Goal: Navigation & Orientation: Find specific page/section

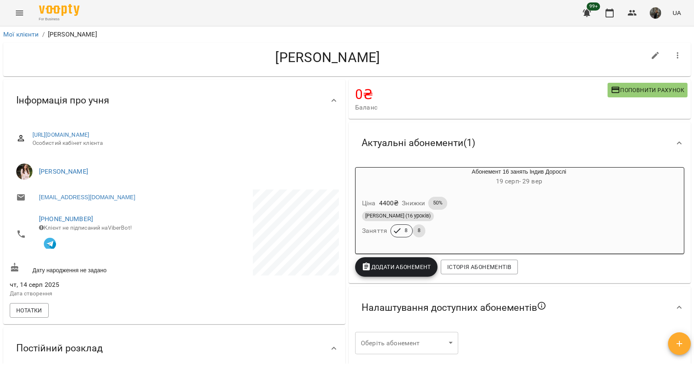
click at [25, 13] on button "Menu" at bounding box center [19, 12] width 19 height 19
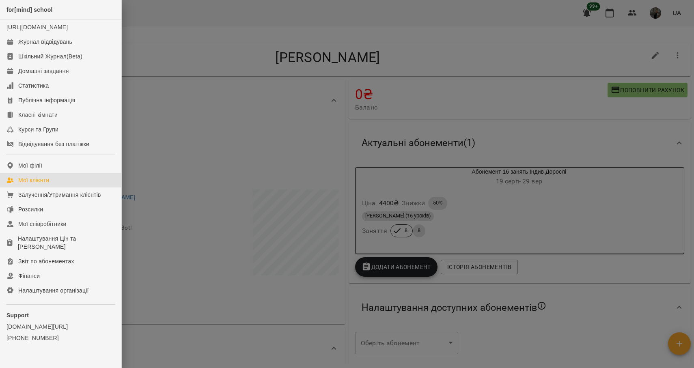
click at [49, 184] on div "Мої клієнти" at bounding box center [33, 180] width 31 height 8
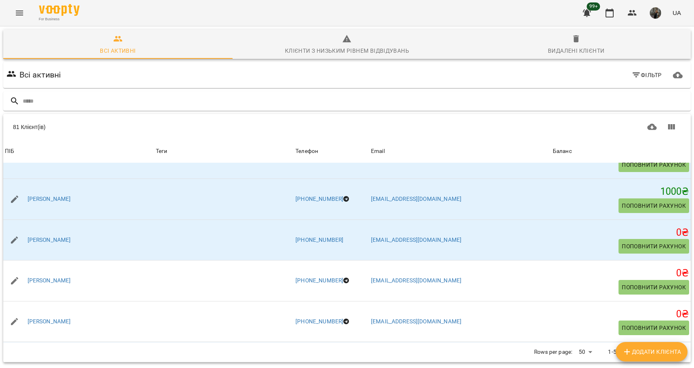
scroll to position [1289, 0]
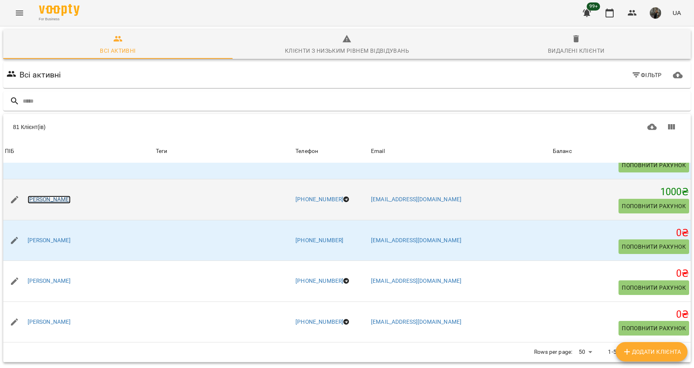
click at [63, 201] on link "[PERSON_NAME]" at bounding box center [49, 200] width 43 height 8
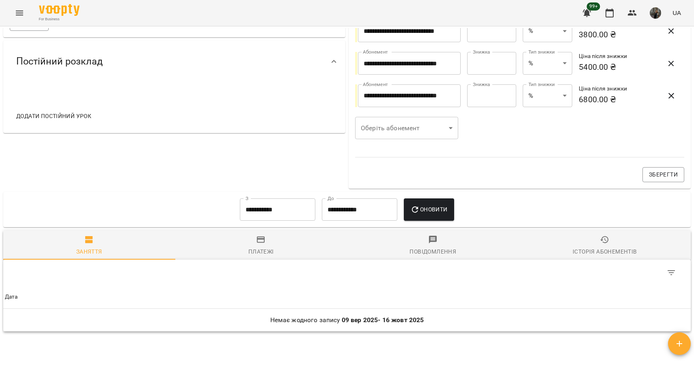
scroll to position [289, 0]
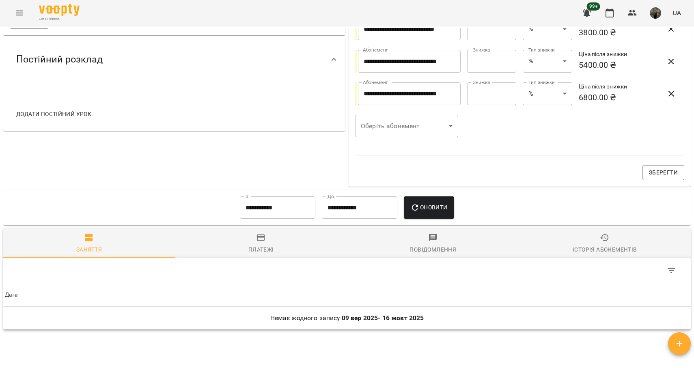
click at [590, 243] on span "Історія абонементів" at bounding box center [605, 244] width 162 height 22
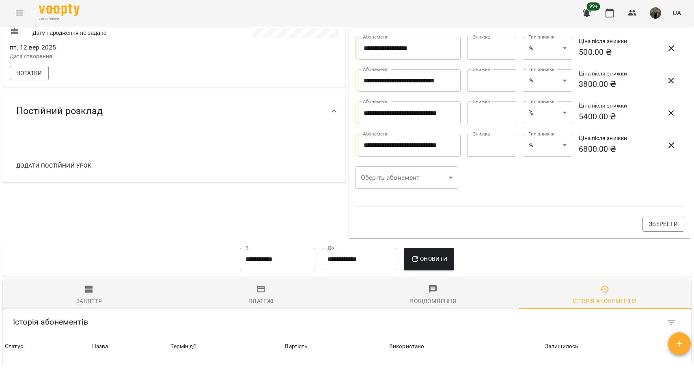
scroll to position [221, 0]
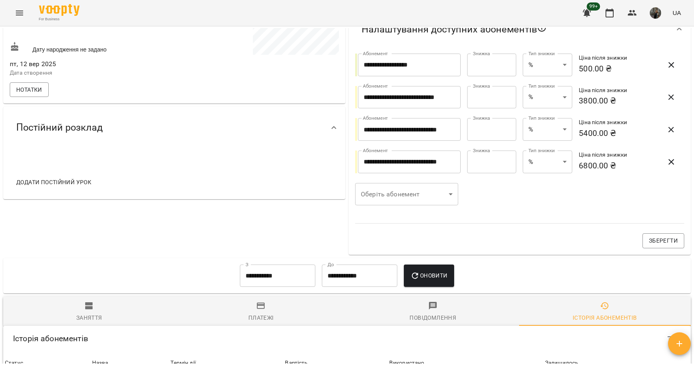
click at [103, 312] on span "Заняття" at bounding box center [89, 312] width 162 height 22
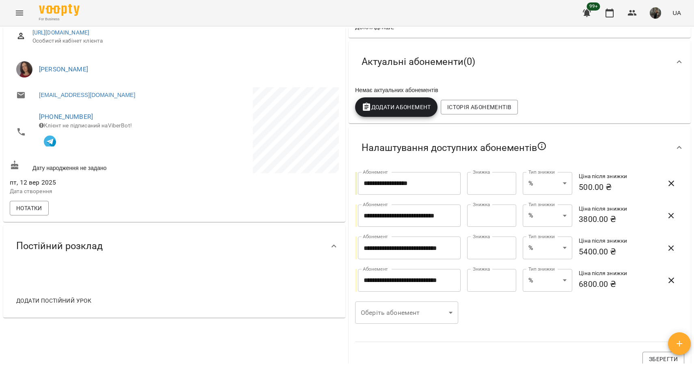
scroll to position [0, 0]
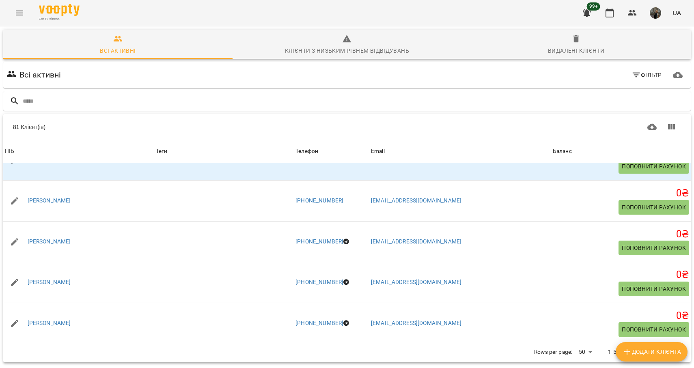
scroll to position [1860, 0]
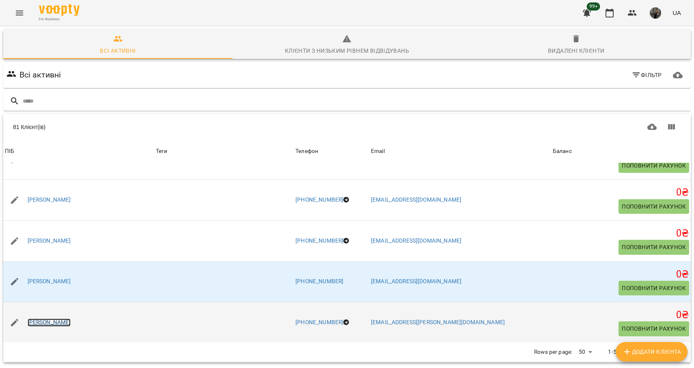
click at [60, 320] on link "[PERSON_NAME]" at bounding box center [49, 323] width 43 height 8
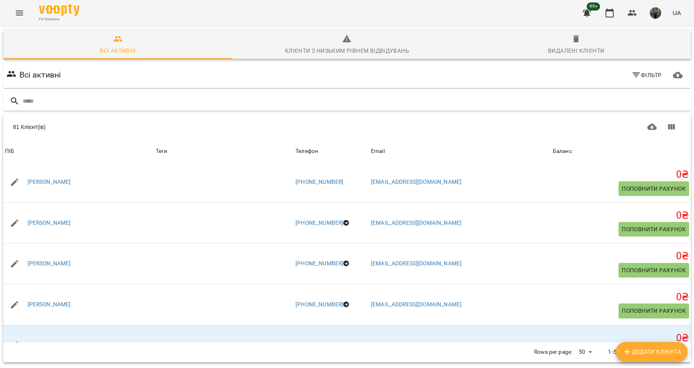
scroll to position [1860, 0]
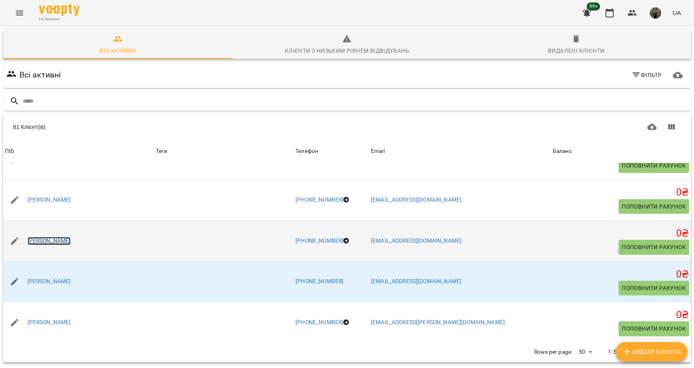
click at [69, 239] on link "[PERSON_NAME]" at bounding box center [49, 241] width 43 height 8
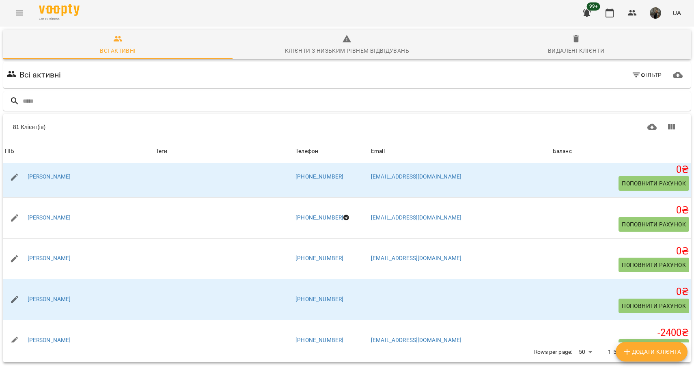
scroll to position [1014, 0]
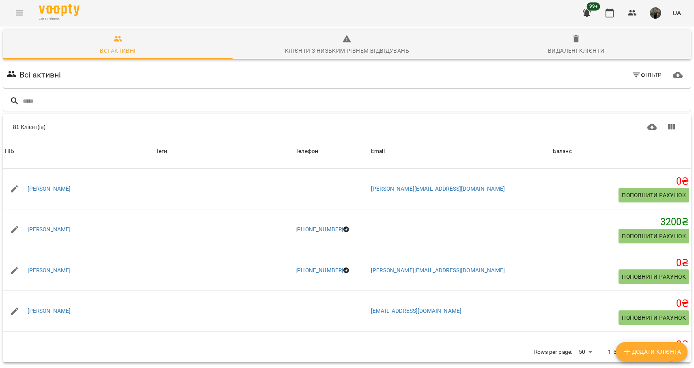
click at [673, 347] on icon "Next Page" at bounding box center [671, 352] width 10 height 10
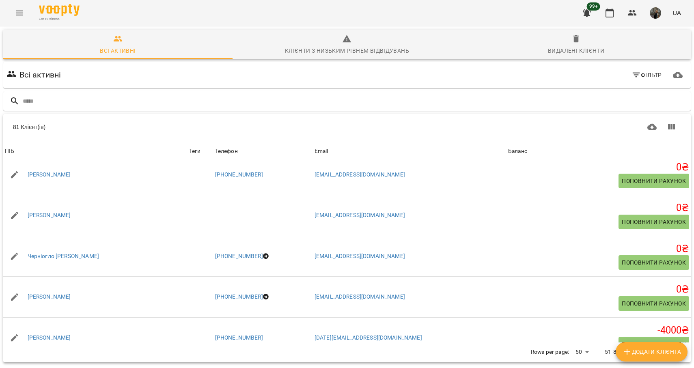
scroll to position [943, 0]
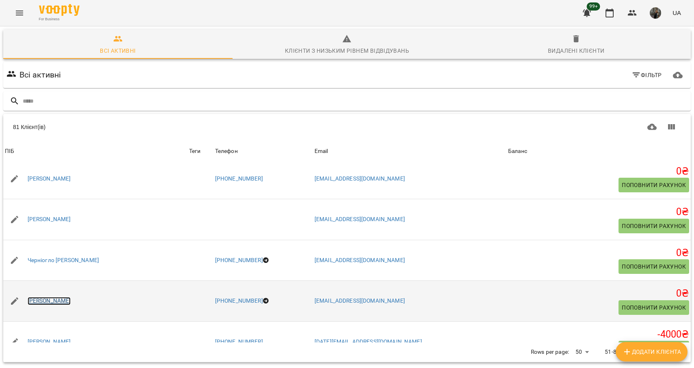
click at [51, 297] on link "[PERSON_NAME]" at bounding box center [49, 301] width 43 height 8
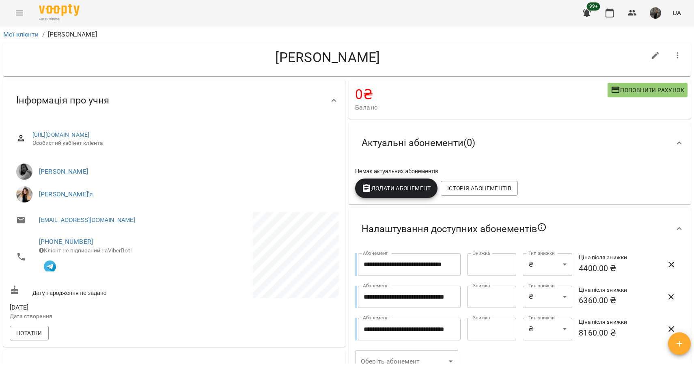
click at [22, 17] on icon "Menu" at bounding box center [20, 13] width 10 height 10
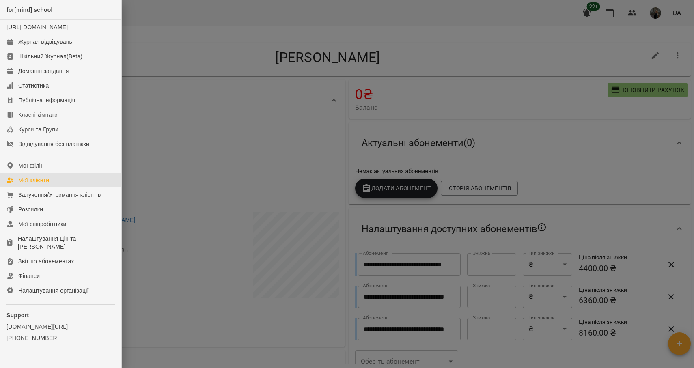
click at [45, 184] on div "Мої клієнти" at bounding box center [33, 180] width 31 height 8
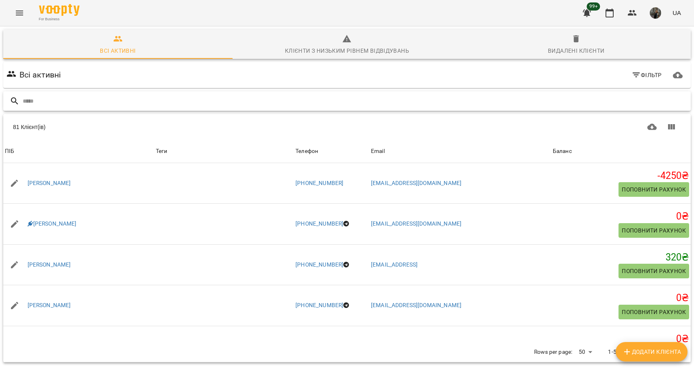
click at [131, 102] on input "text" at bounding box center [355, 101] width 665 height 13
type input "********"
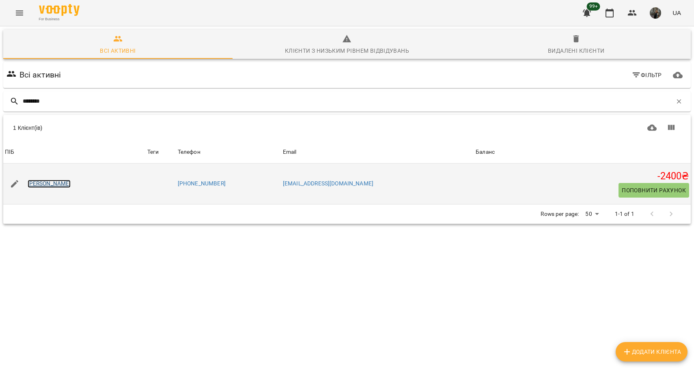
click at [42, 183] on link "[PERSON_NAME]" at bounding box center [49, 184] width 43 height 8
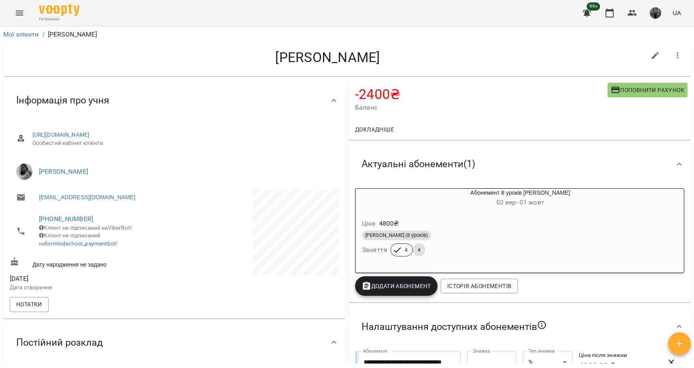
click at [401, 221] on div "Ціна 4800 ₴" at bounding box center [500, 223] width 281 height 15
